Goal: Task Accomplishment & Management: Use online tool/utility

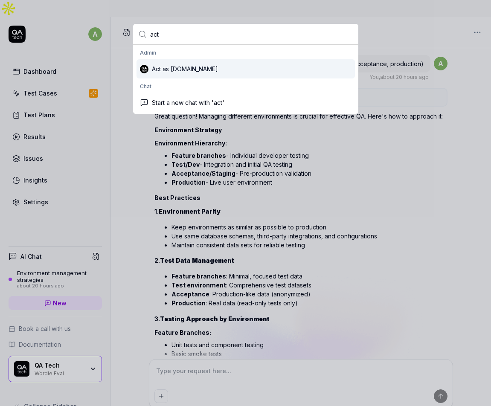
scroll to position [572, 0]
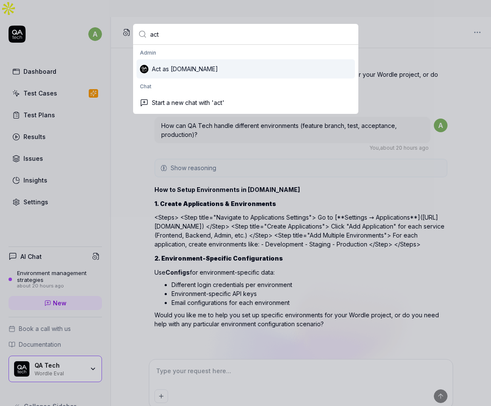
type input "act"
click at [167, 68] on div "Act as [DOMAIN_NAME]" at bounding box center [246, 68] width 219 height 19
click at [145, 67] on div "Act as [DOMAIN_NAME]" at bounding box center [246, 68] width 219 height 19
type input "act"
click at [183, 74] on div "Act as [DOMAIN_NAME]" at bounding box center [246, 68] width 219 height 19
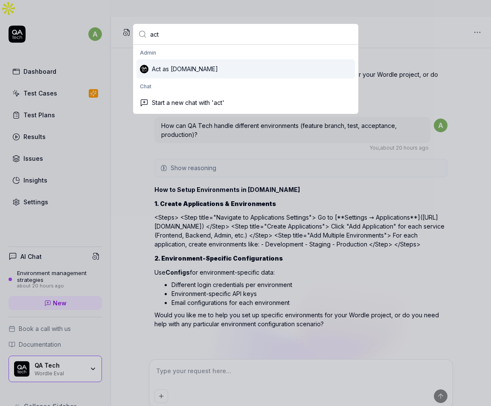
click at [214, 73] on div "Act as [DOMAIN_NAME]" at bounding box center [246, 68] width 219 height 19
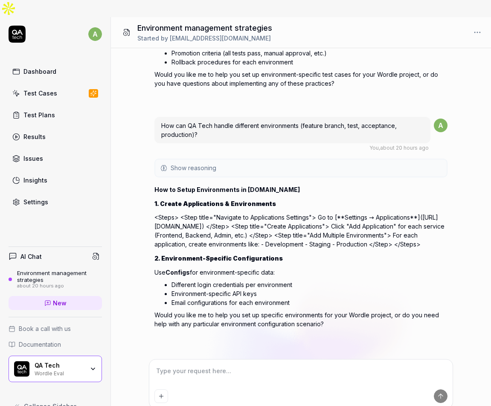
click at [12, 26] on icon at bounding box center [17, 34] width 17 height 17
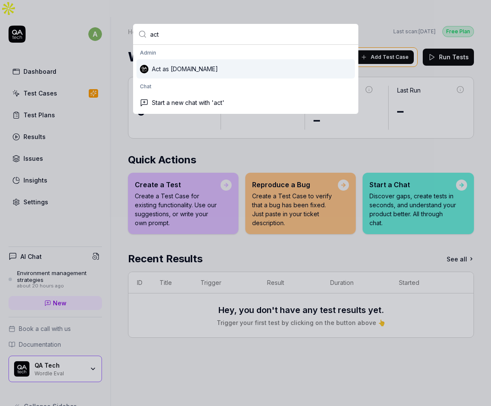
type input "act"
click at [175, 71] on div "Act as [DOMAIN_NAME]" at bounding box center [246, 68] width 219 height 19
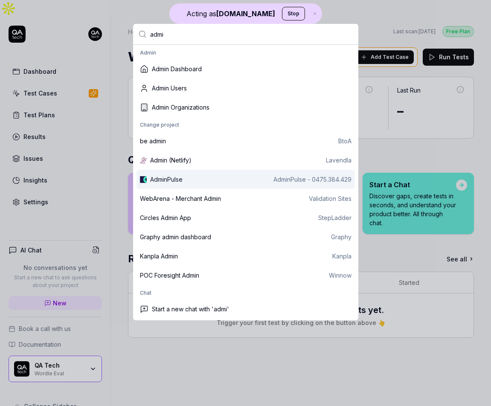
type input "admi"
click at [177, 179] on div "AdminPulse" at bounding box center [166, 179] width 32 height 9
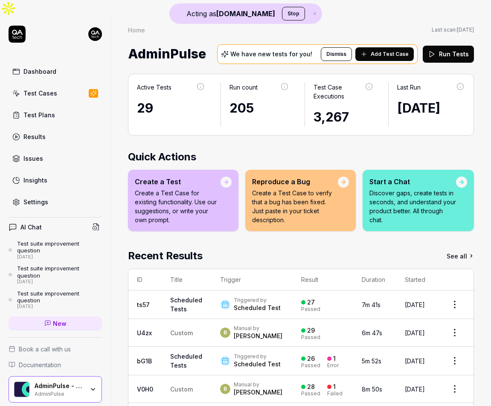
click at [56, 85] on link "Test Cases" at bounding box center [55, 93] width 93 height 17
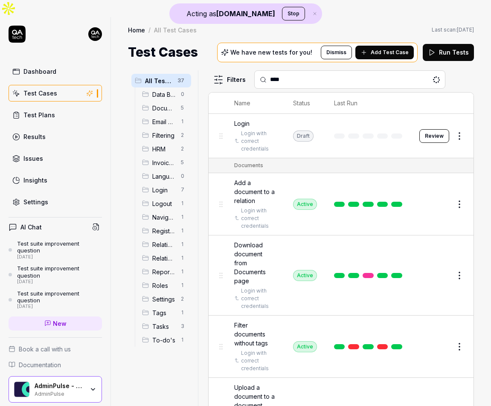
type input "*****"
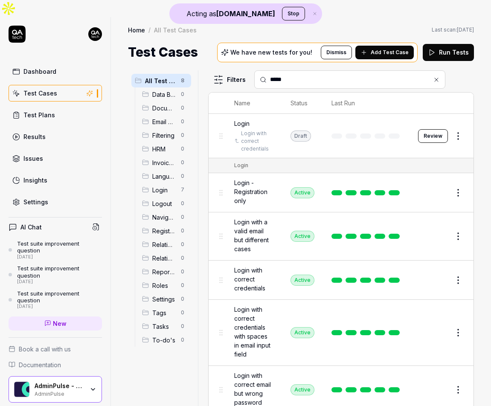
click at [306, 75] on input "*****" at bounding box center [355, 79] width 170 height 9
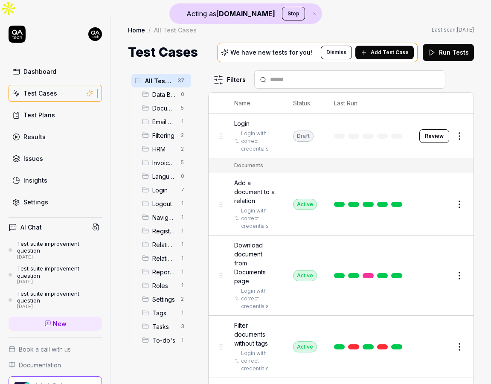
click at [59, 63] on link "Dashboard" at bounding box center [55, 71] width 93 height 17
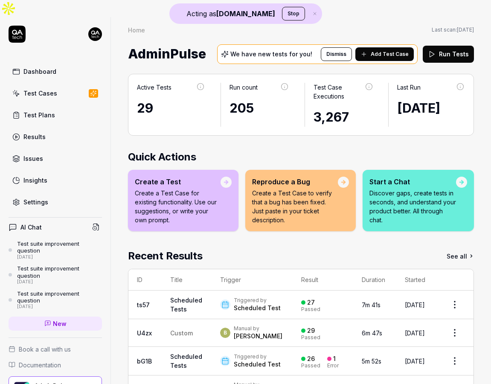
click at [58, 194] on link "Settings" at bounding box center [55, 202] width 93 height 17
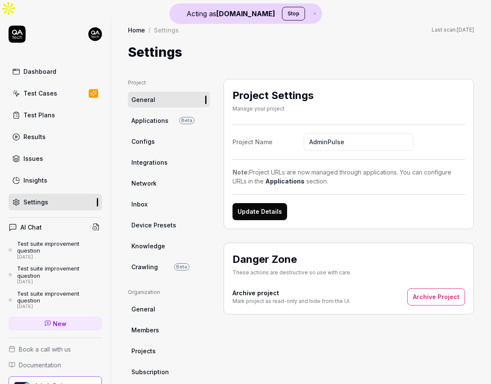
click at [63, 63] on link "Dashboard" at bounding box center [55, 71] width 93 height 17
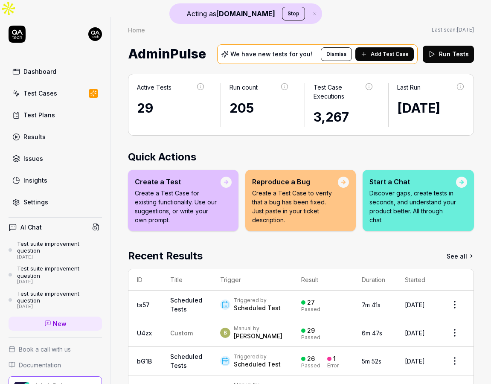
click at [63, 85] on link "Test Cases" at bounding box center [55, 93] width 93 height 17
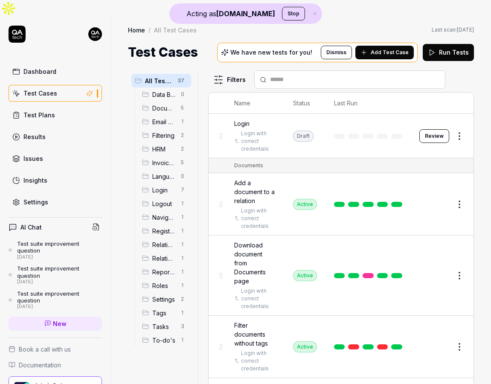
click at [385, 49] on span "Add Test Case" at bounding box center [390, 53] width 38 height 8
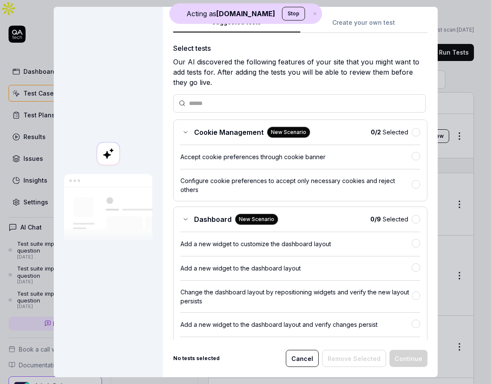
click at [283, 14] on button "Stop" at bounding box center [293, 14] width 23 height 14
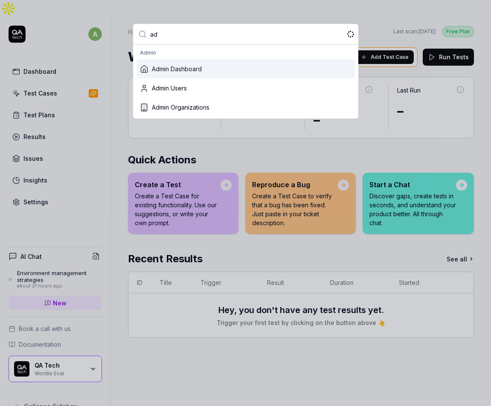
type input "a"
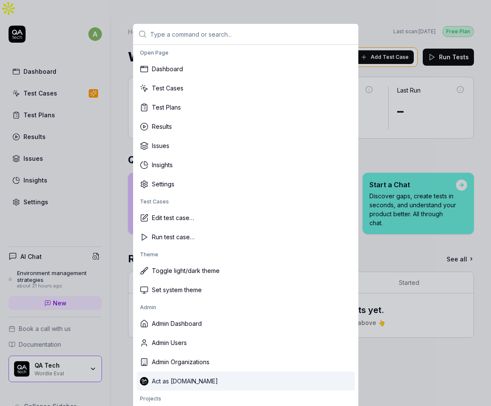
click at [196, 382] on div "Act as [DOMAIN_NAME]" at bounding box center [246, 381] width 219 height 19
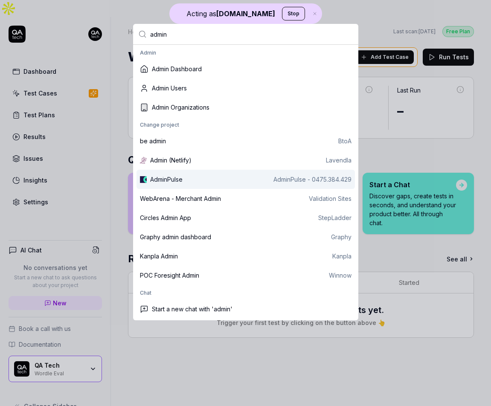
type input "admin"
click at [182, 180] on div "AdminPulse" at bounding box center [166, 179] width 32 height 9
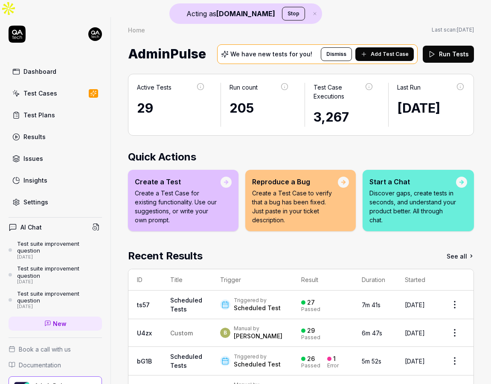
click at [61, 85] on link "Test Cases" at bounding box center [55, 93] width 93 height 17
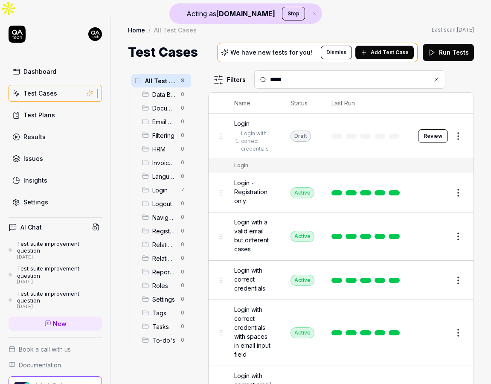
type input "*****"
click at [440, 274] on button "Edit" at bounding box center [438, 281] width 20 height 14
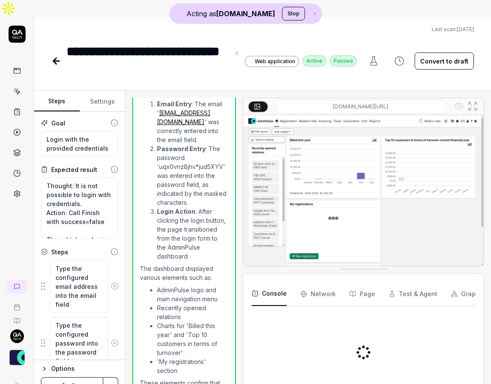
scroll to position [371, 0]
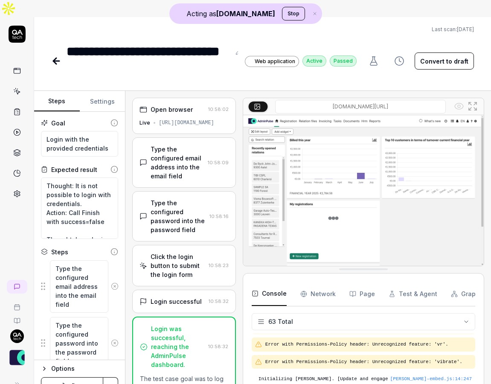
scroll to position [1421, 0]
click at [179, 119] on div "[URL][DOMAIN_NAME]" at bounding box center [186, 123] width 55 height 8
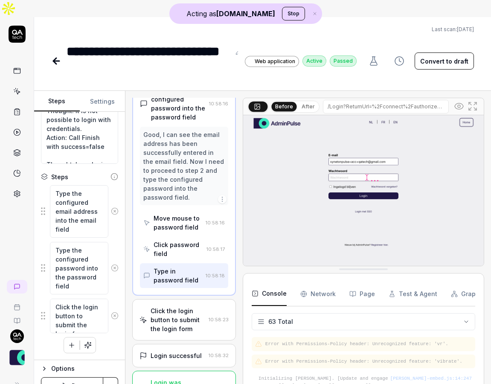
scroll to position [0, 0]
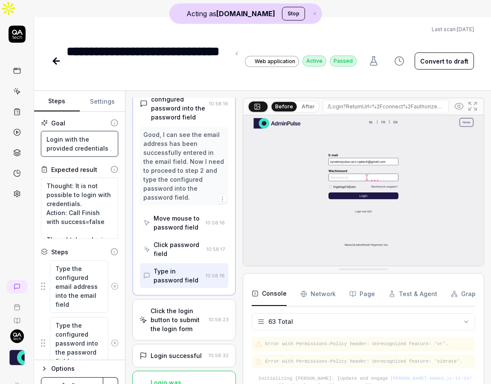
click at [73, 131] on textarea "Login with the provided credentials" at bounding box center [79, 144] width 77 height 26
click at [56, 56] on icon at bounding box center [56, 61] width 10 height 10
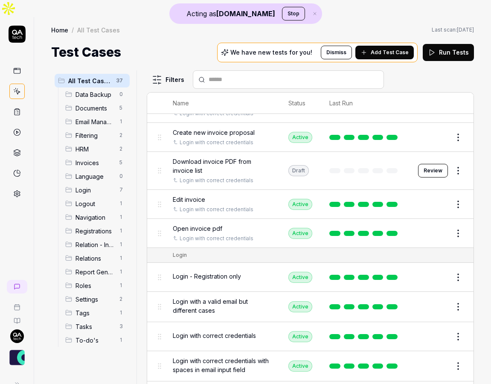
scroll to position [456, 0]
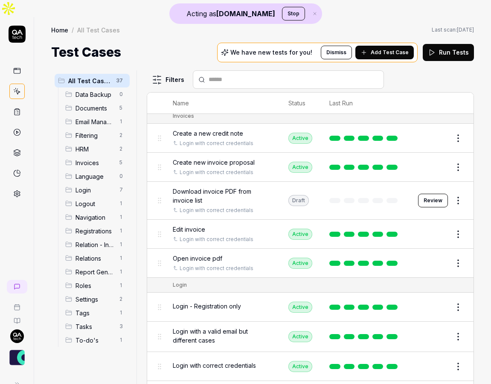
click at [219, 225] on div "Edit invoice" at bounding box center [222, 229] width 99 height 9
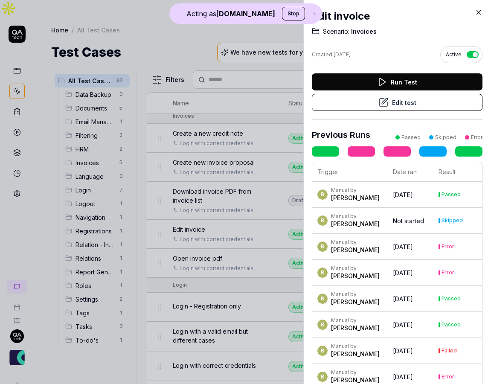
click at [418, 98] on button "Edit test" at bounding box center [397, 102] width 171 height 17
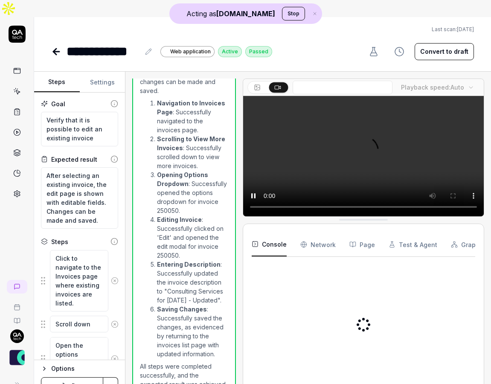
scroll to position [461, 0]
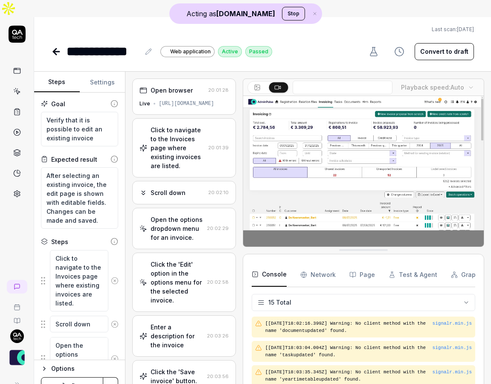
click at [180, 86] on div "Open browser" at bounding box center [172, 90] width 42 height 9
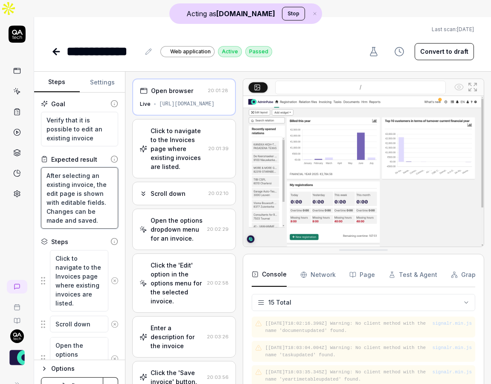
click at [79, 167] on textarea "After selecting an existing invoice, the edit page is shown with editable field…" at bounding box center [79, 197] width 77 height 61
click at [166, 100] on div "[URL][DOMAIN_NAME]" at bounding box center [186, 104] width 55 height 8
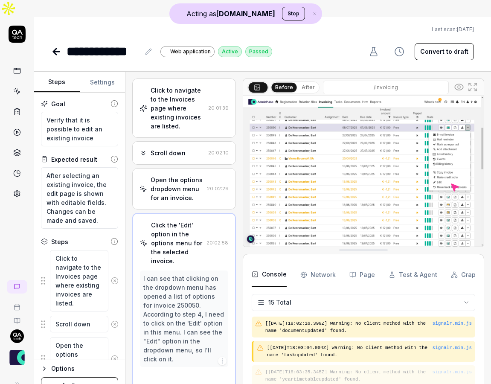
scroll to position [41, 0]
click at [361, 263] on button "Page" at bounding box center [363, 275] width 26 height 24
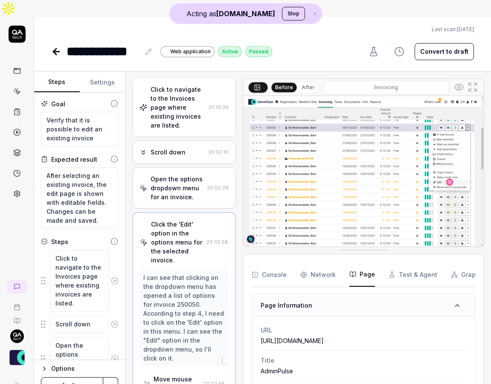
click at [416, 263] on button "Test & Agent" at bounding box center [413, 275] width 49 height 24
click at [459, 263] on button "Graph" at bounding box center [465, 275] width 29 height 24
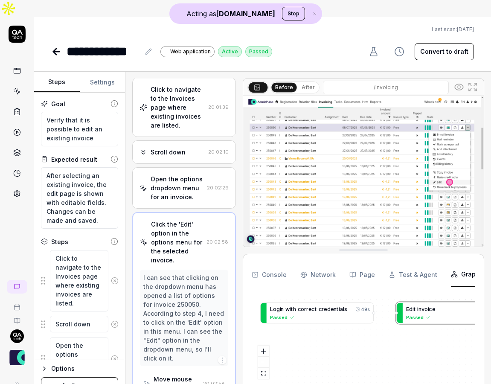
click at [279, 263] on button "Console" at bounding box center [269, 275] width 35 height 24
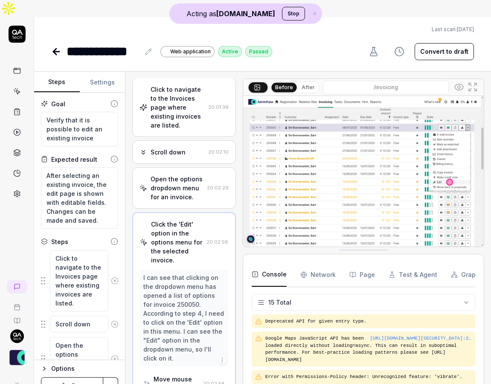
scroll to position [269, 0]
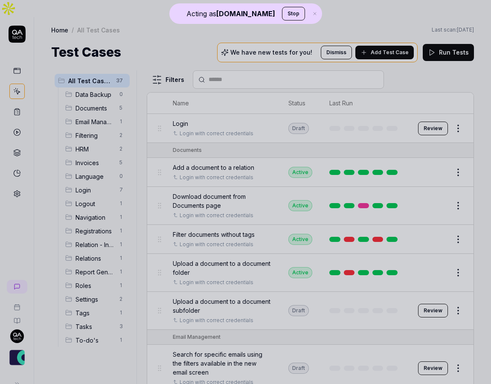
click at [227, 132] on div at bounding box center [245, 192] width 491 height 384
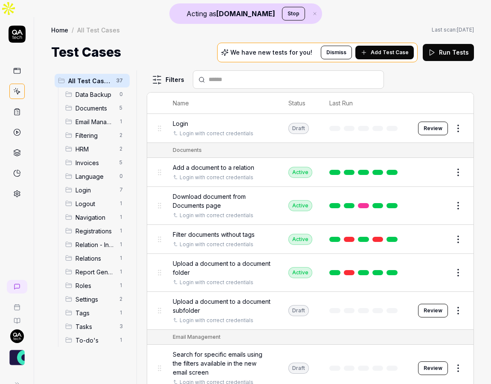
click at [19, 129] on circle at bounding box center [17, 132] width 6 height 6
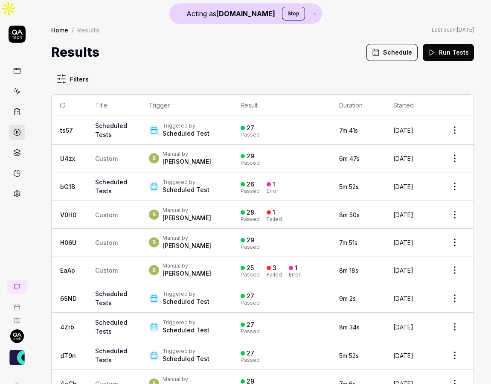
click at [132, 201] on td "Custom" at bounding box center [114, 215] width 54 height 28
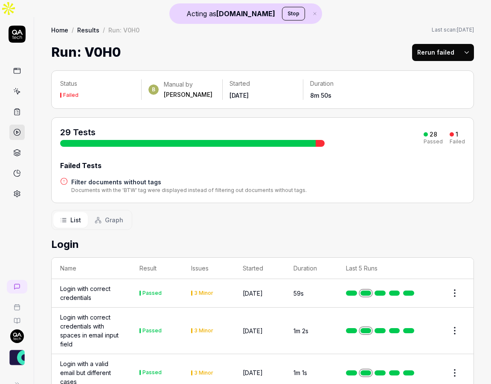
click at [117, 216] on span "Graph" at bounding box center [114, 220] width 18 height 9
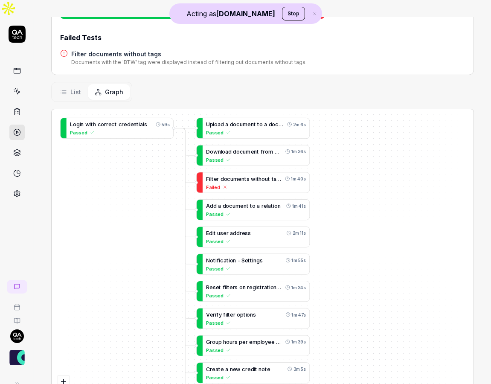
scroll to position [134, 0]
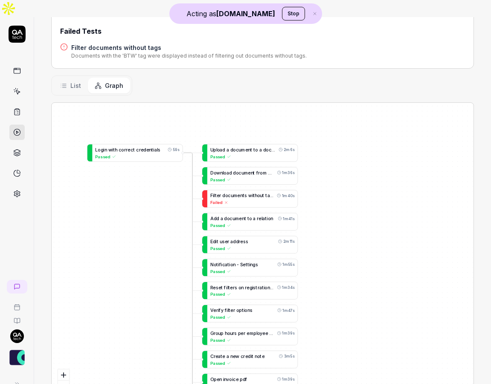
click at [76, 81] on span "List" at bounding box center [75, 85] width 11 height 9
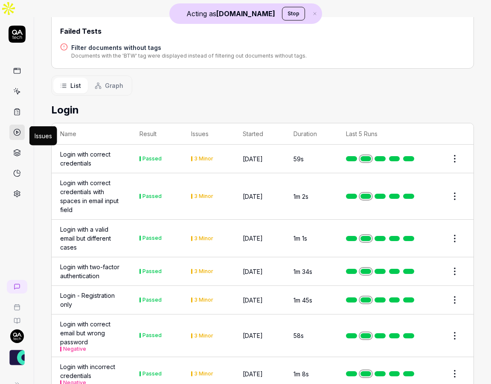
click at [15, 149] on icon at bounding box center [17, 153] width 8 height 8
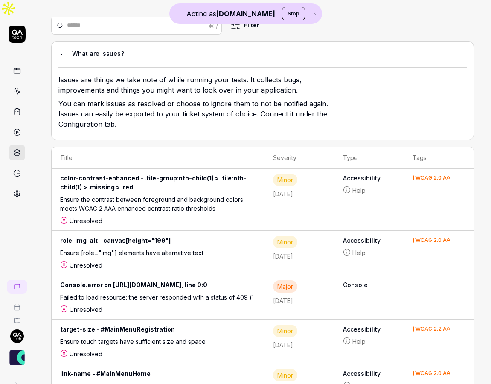
scroll to position [61, 0]
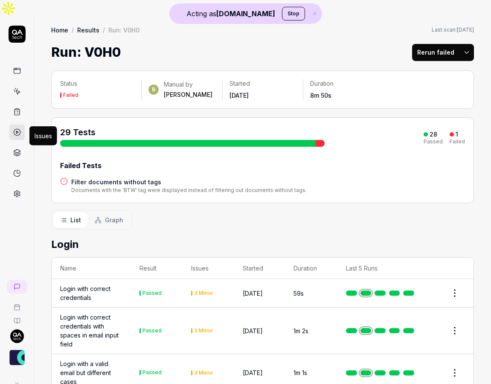
click at [18, 149] on icon at bounding box center [17, 150] width 6 height 3
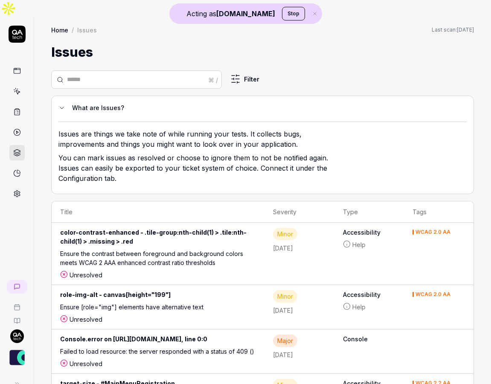
click at [21, 63] on link at bounding box center [16, 70] width 15 height 15
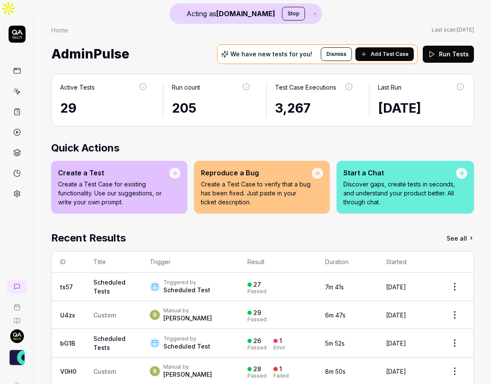
click at [403, 180] on p "Discover gaps, create tests in seconds, and understand your product better. All…" at bounding box center [400, 193] width 113 height 27
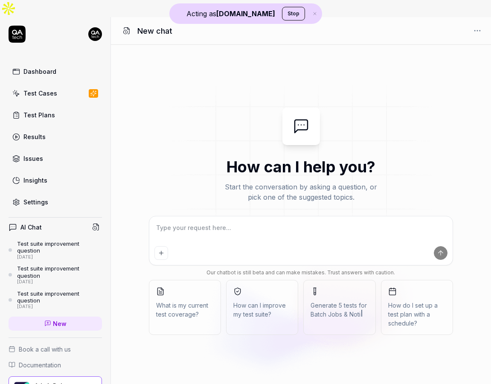
click at [257, 280] on button "How can I improve my test suite?" at bounding box center [262, 307] width 72 height 55
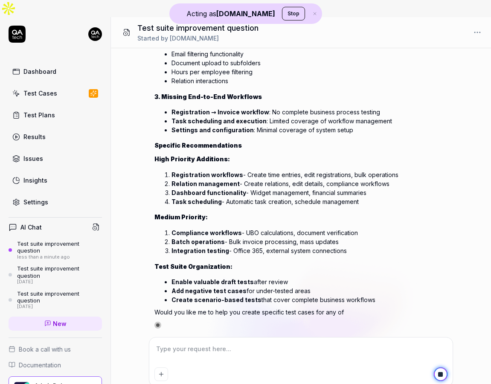
scroll to position [952, 0]
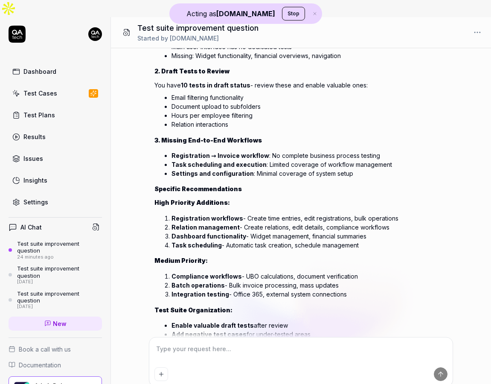
type textarea "*"
